Goal: Register for event/course

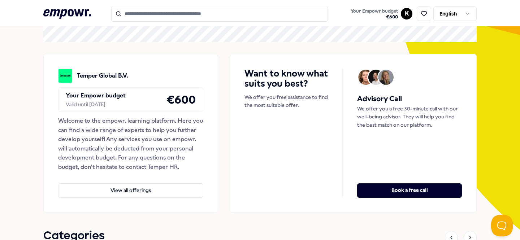
scroll to position [167, 0]
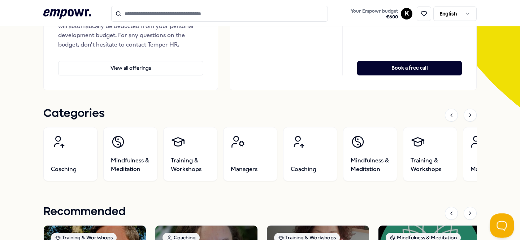
click at [501, 225] on button "Open Beacon popover" at bounding box center [501, 225] width 22 height 22
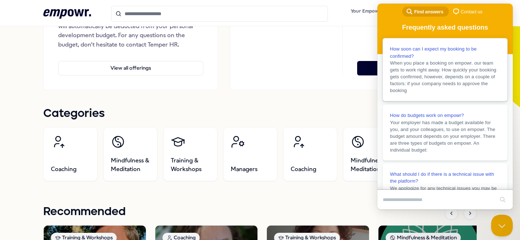
drag, startPoint x: 456, startPoint y: 87, endPoint x: 456, endPoint y: 168, distance: 81.0
click at [442, 196] on input "Search Doc articles" at bounding box center [438, 200] width 111 height 15
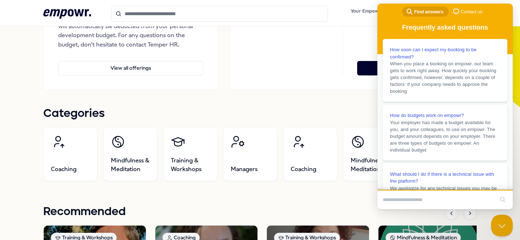
click at [458, 14] on span "chat-square" at bounding box center [456, 11] width 9 height 9
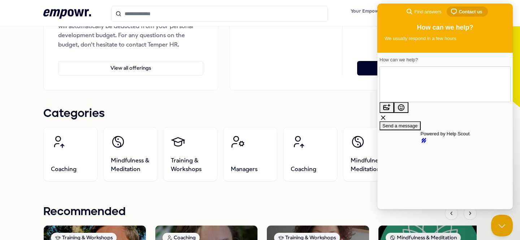
click at [416, 92] on textarea "How can we help?" at bounding box center [413, 84] width 55 height 31
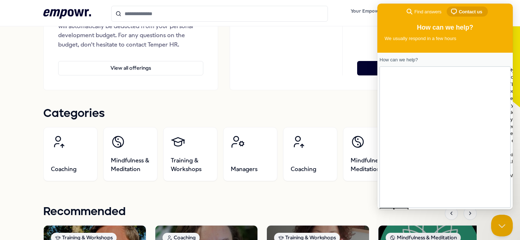
scroll to position [12, 0]
click at [416, 115] on textarea "**********" at bounding box center [444, 136] width 116 height 47
click at [419, 113] on textarea "**********" at bounding box center [444, 136] width 116 height 47
click at [464, 110] on textarea "**********" at bounding box center [444, 133] width 116 height 47
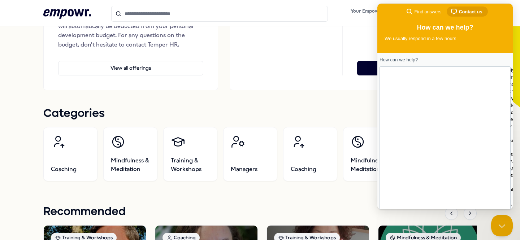
type textarea "**********"
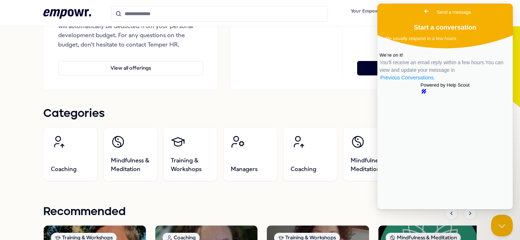
click at [436, 82] on link "Previous Conversations ." at bounding box center [408, 78] width 56 height 8
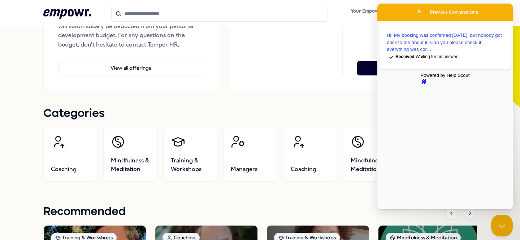
click at [416, 11] on span "Go back" at bounding box center [420, 11] width 9 height 9
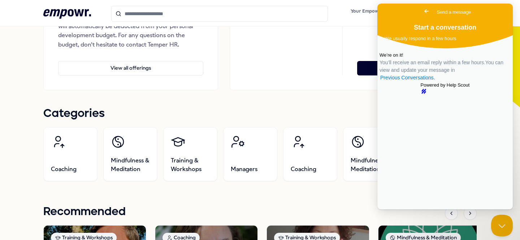
click at [250, 111] on div "Categories" at bounding box center [260, 115] width 434 height 15
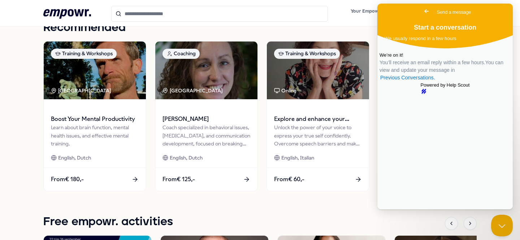
scroll to position [433, 0]
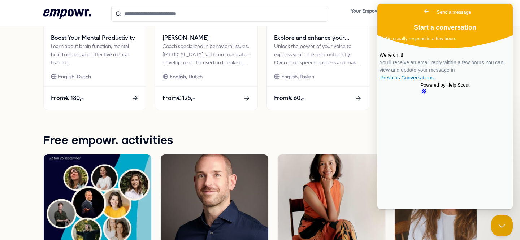
click at [423, 10] on span "Go back" at bounding box center [427, 11] width 9 height 9
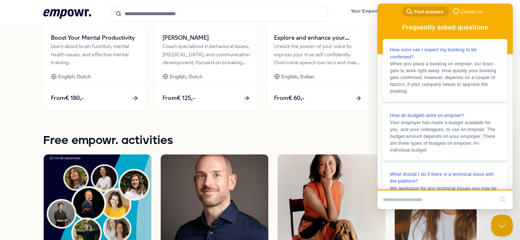
click at [350, 137] on div "Free empowr. activities" at bounding box center [260, 142] width 434 height 15
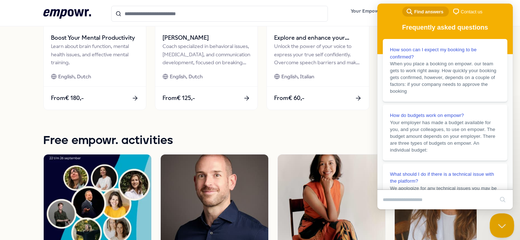
click at [496, 227] on button "Close Beacon popover" at bounding box center [501, 225] width 22 height 22
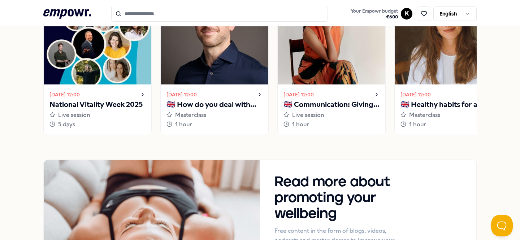
scroll to position [522, 0]
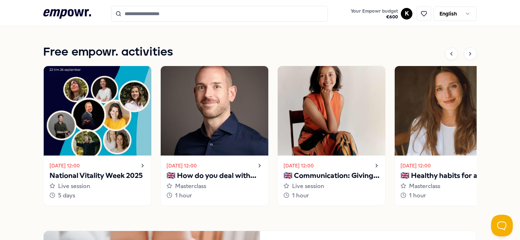
click at [140, 165] on icon at bounding box center [143, 166] width 6 height 9
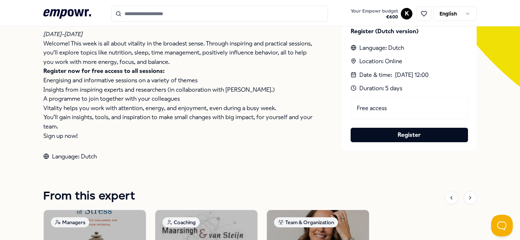
scroll to position [195, 0]
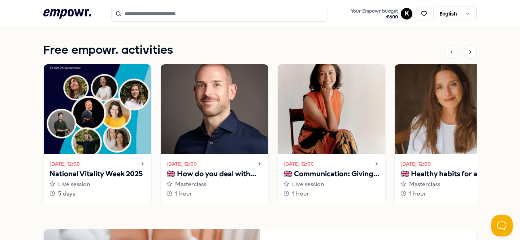
scroll to position [526, 0]
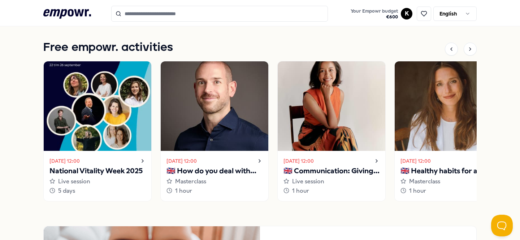
click at [252, 158] on div "Oct 8, 2025, 12:00" at bounding box center [215, 161] width 96 height 9
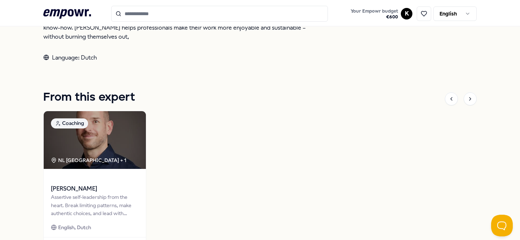
scroll to position [361, 0]
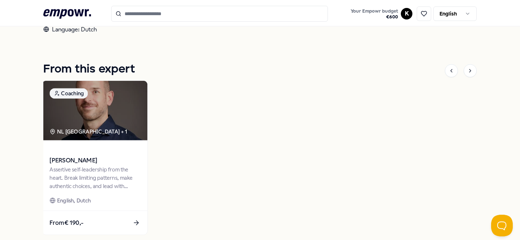
click at [99, 111] on img at bounding box center [94, 111] width 105 height 60
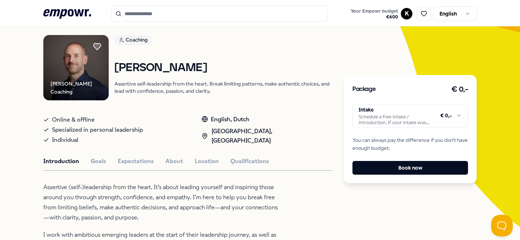
scroll to position [44, 0]
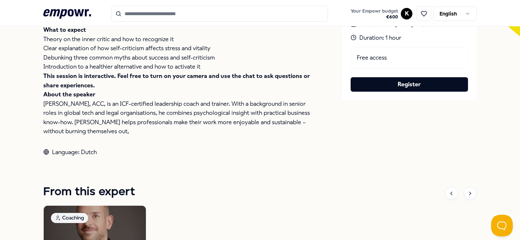
scroll to position [290, 0]
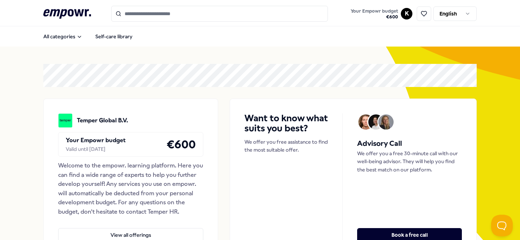
click at [196, 12] on input "Search for products, categories or subcategories" at bounding box center [219, 14] width 217 height 16
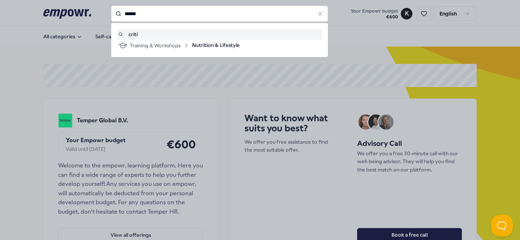
type input "******"
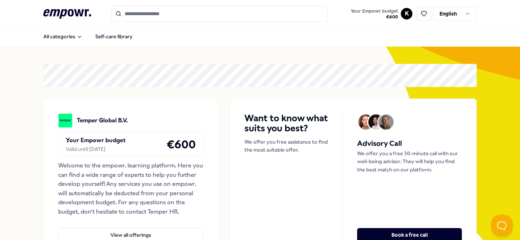
type input "******"
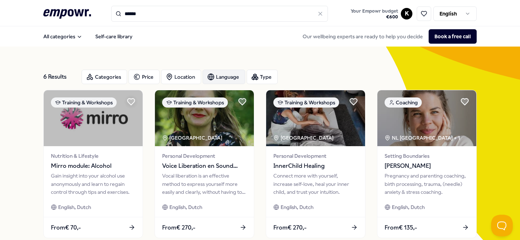
click at [217, 78] on div "Language" at bounding box center [224, 77] width 43 height 14
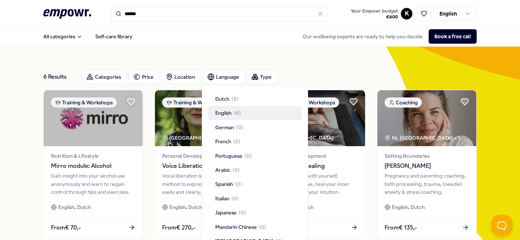
click at [225, 110] on span "English" at bounding box center [223, 113] width 16 height 8
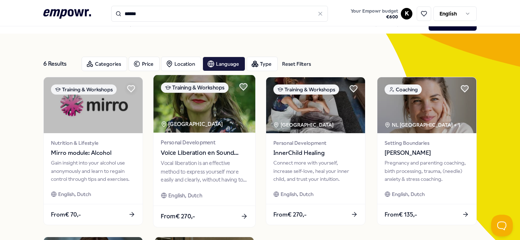
scroll to position [15, 0]
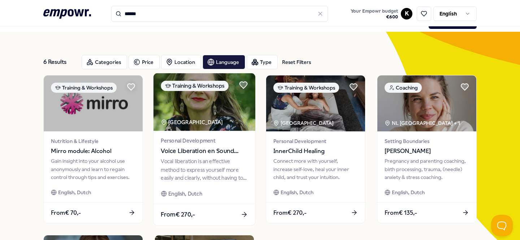
click at [238, 105] on img at bounding box center [205, 102] width 102 height 58
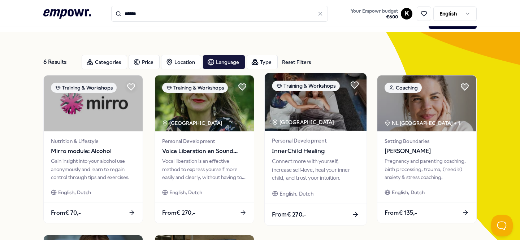
click at [280, 109] on img at bounding box center [316, 102] width 102 height 58
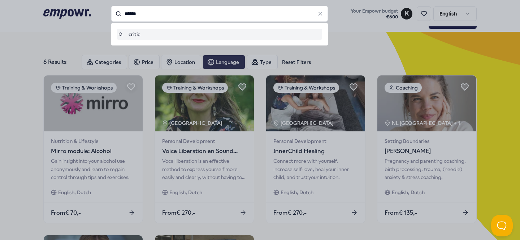
drag, startPoint x: 140, startPoint y: 21, endPoint x: 121, endPoint y: 12, distance: 20.6
click at [121, 12] on input "******" at bounding box center [219, 14] width 217 height 16
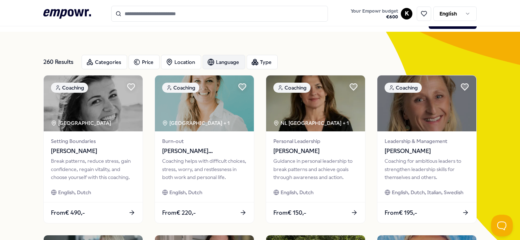
click at [227, 55] on div "Language" at bounding box center [224, 62] width 43 height 14
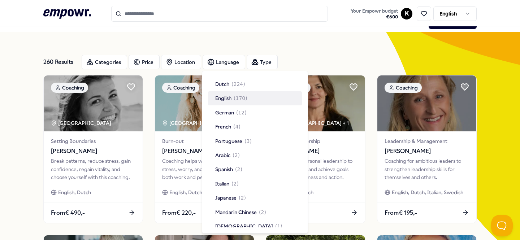
click at [233, 97] on div "English ( 170 )" at bounding box center [231, 98] width 32 height 8
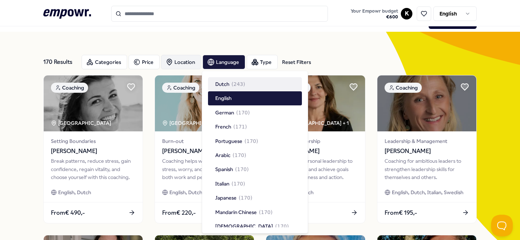
click at [186, 61] on div "Location" at bounding box center [181, 62] width 40 height 14
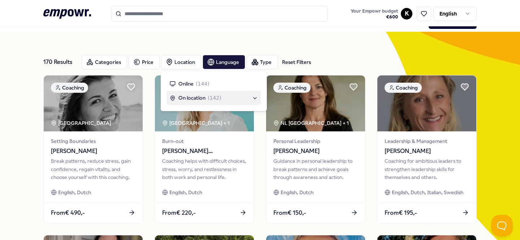
click at [249, 98] on div "On location ( 142 )" at bounding box center [214, 98] width 88 height 8
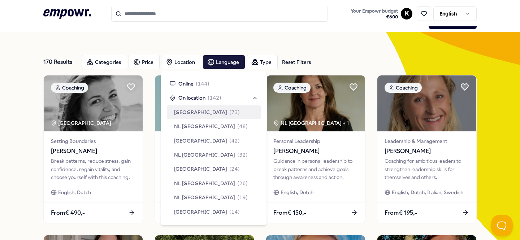
click at [206, 111] on span "[GEOGRAPHIC_DATA]" at bounding box center [200, 112] width 53 height 8
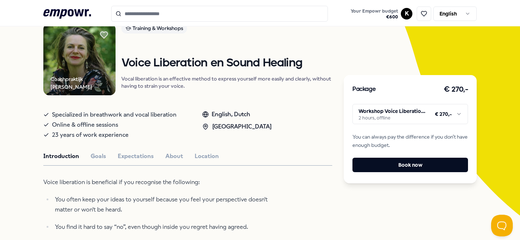
scroll to position [60, 0]
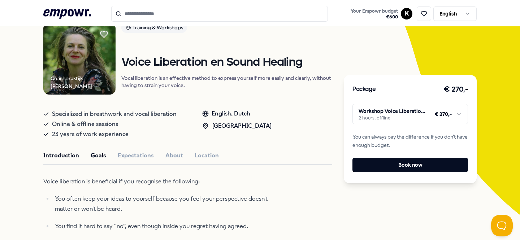
click at [104, 157] on button "Goals" at bounding box center [99, 155] width 16 height 9
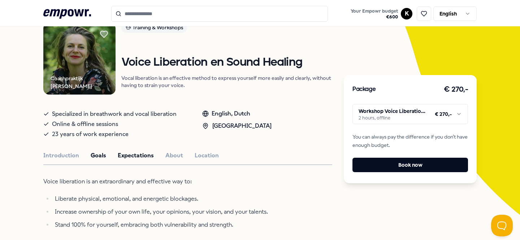
click at [138, 153] on button "Expectations" at bounding box center [136, 155] width 36 height 9
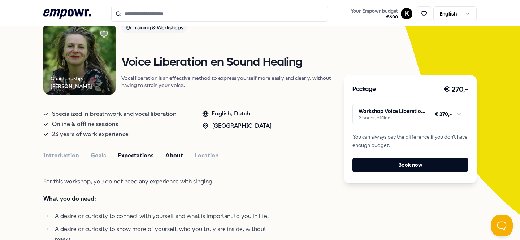
click at [172, 156] on button "About" at bounding box center [175, 155] width 18 height 9
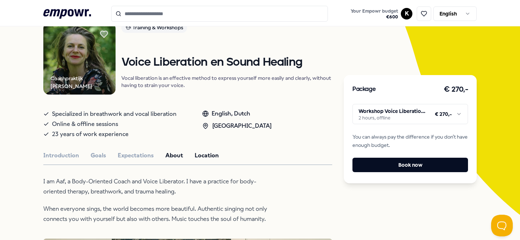
click at [201, 158] on button "Location" at bounding box center [207, 155] width 24 height 9
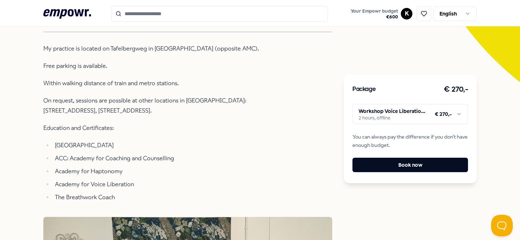
scroll to position [168, 0]
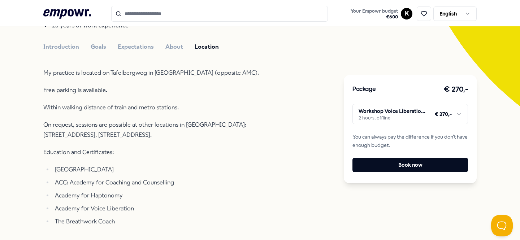
click at [169, 48] on button "About" at bounding box center [175, 46] width 18 height 9
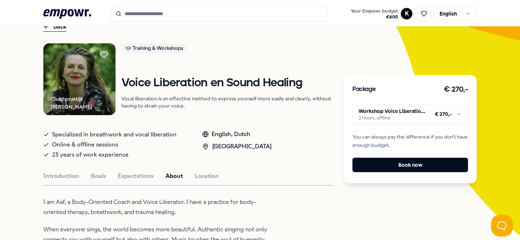
scroll to position [0, 0]
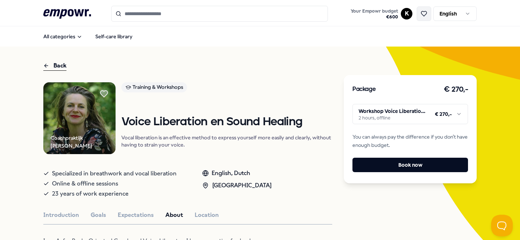
click at [424, 16] on icon at bounding box center [424, 13] width 5 height 5
click at [315, 46] on nav "All categories Self-care library" at bounding box center [260, 36] width 520 height 20
click at [107, 93] on icon at bounding box center [104, 93] width 8 height 7
click at [400, 115] on html ".empowr-logo_svg__cls-1{fill:#03032f} Your Empowr budget € 600 K English All ca…" at bounding box center [260, 120] width 520 height 240
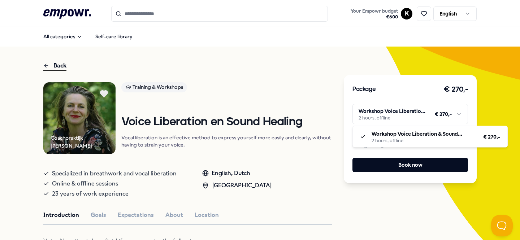
click at [382, 170] on html ".empowr-logo_svg__cls-1{fill:#03032f} Your Empowr budget € 600 K English All ca…" at bounding box center [260, 120] width 520 height 240
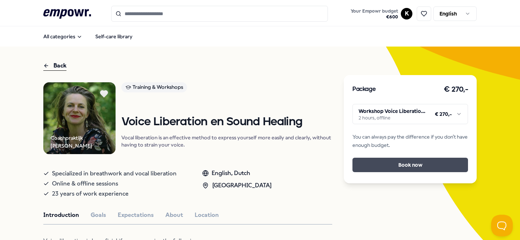
click at [376, 168] on button "Book now" at bounding box center [411, 165] width 116 height 14
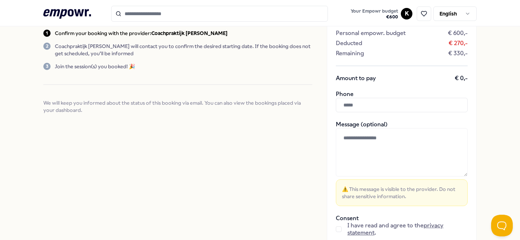
scroll to position [99, 0]
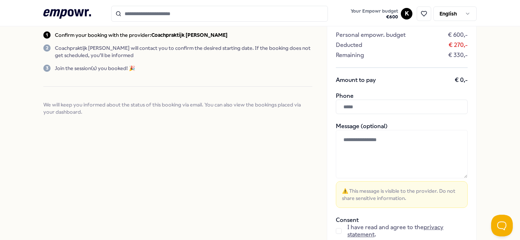
click at [351, 103] on input "text" at bounding box center [402, 107] width 132 height 14
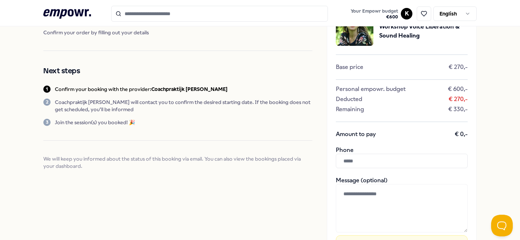
scroll to position [0, 0]
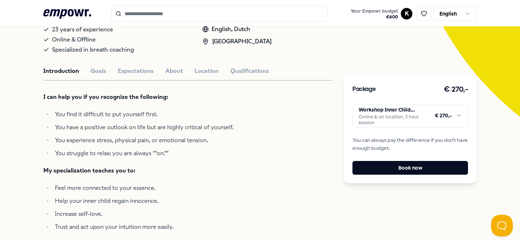
scroll to position [97, 0]
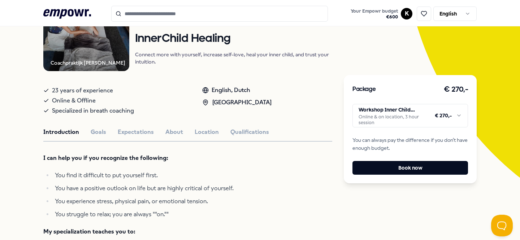
click at [404, 111] on html ".empowr-logo_svg__cls-1{fill:#03032f} Your Empowr budget € 600 K English All ca…" at bounding box center [260, 120] width 520 height 240
click at [320, 98] on html ".empowr-logo_svg__cls-1{fill:#03032f} Your Empowr budget € 600 K English All ca…" at bounding box center [260, 120] width 520 height 240
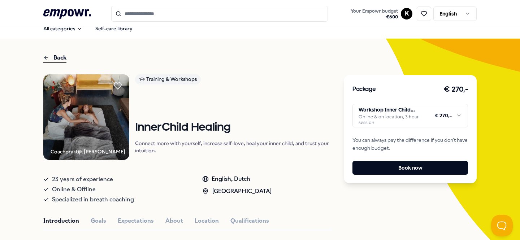
scroll to position [3, 0]
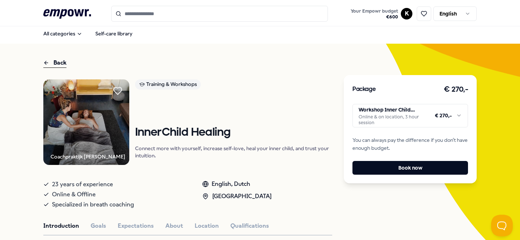
click at [119, 91] on icon at bounding box center [118, 90] width 8 height 7
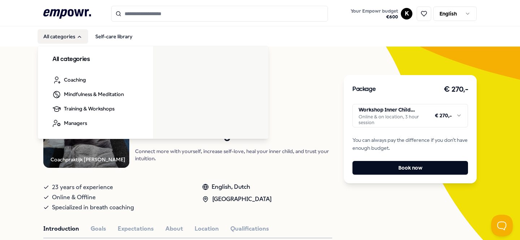
click at [67, 38] on button "All categories" at bounding box center [63, 36] width 51 height 14
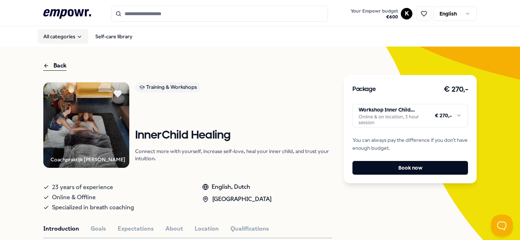
click at [67, 38] on button "All categories" at bounding box center [63, 36] width 51 height 14
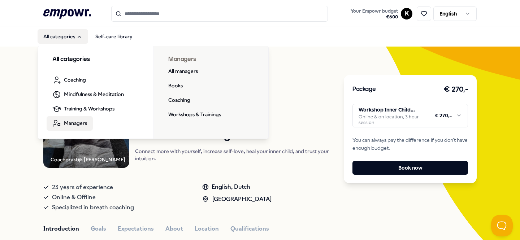
click at [78, 120] on span "Managers" at bounding box center [75, 123] width 23 height 8
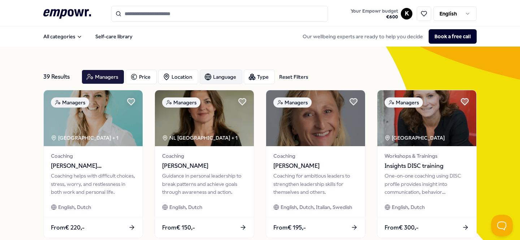
click at [236, 81] on div "Language" at bounding box center [221, 77] width 43 height 14
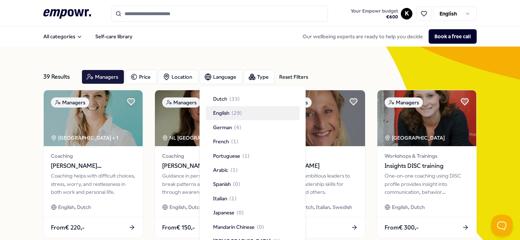
click at [230, 116] on div "English ( 29 )" at bounding box center [227, 113] width 29 height 8
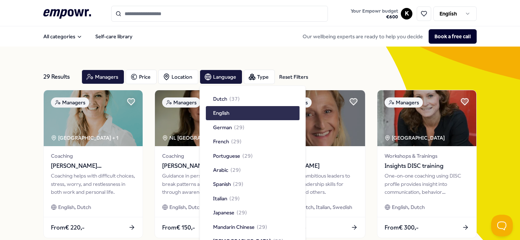
click at [266, 111] on div "English" at bounding box center [253, 113] width 94 height 14
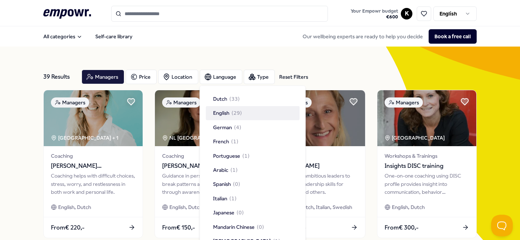
click at [266, 111] on div "English ( 29 )" at bounding box center [253, 113] width 94 height 14
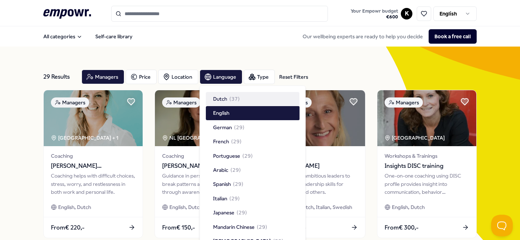
click at [355, 70] on div "Managers Price Location Language Type Reset Filters" at bounding box center [279, 77] width 395 height 14
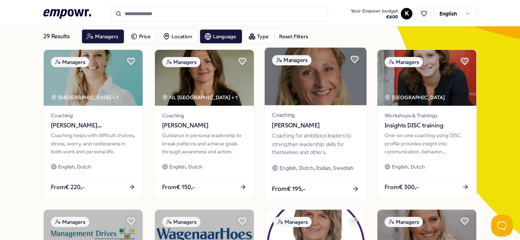
scroll to position [41, 0]
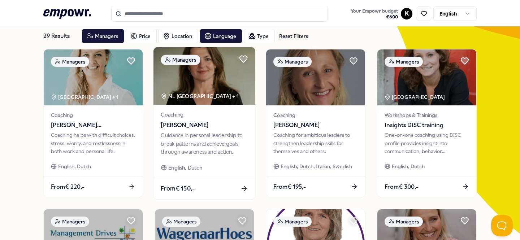
click at [212, 80] on img at bounding box center [205, 76] width 102 height 58
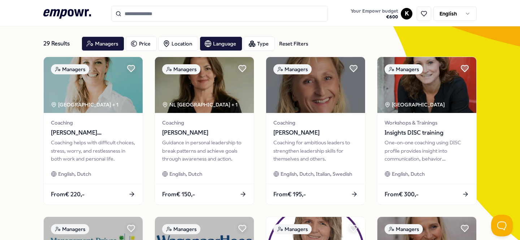
scroll to position [0, 0]
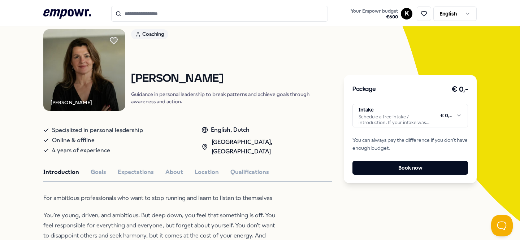
scroll to position [41, 0]
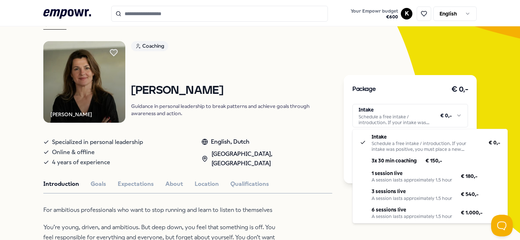
click at [419, 113] on html ".empowr-logo_svg__cls-1{fill:#03032f} Your Empowr budget € 600 K English All ca…" at bounding box center [260, 120] width 520 height 240
click at [307, 119] on html ".empowr-logo_svg__cls-1{fill:#03032f} Your Empowr budget € 600 K English All ca…" at bounding box center [260, 120] width 520 height 240
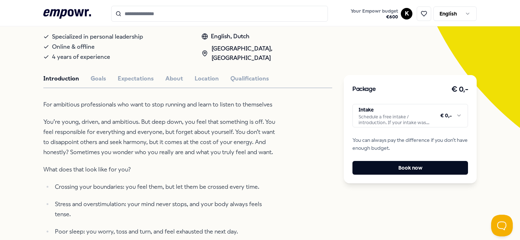
scroll to position [0, 0]
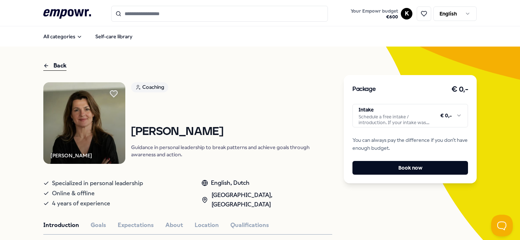
click at [64, 15] on icon at bounding box center [67, 13] width 48 height 9
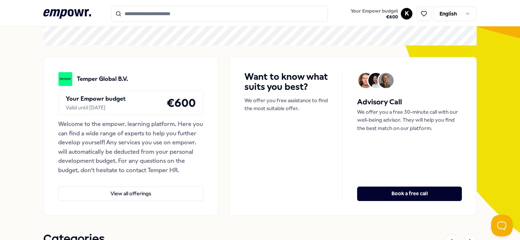
scroll to position [121, 0]
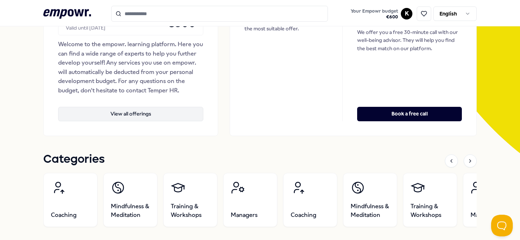
click at [132, 115] on button "View all offerings" at bounding box center [130, 114] width 145 height 14
